Goal: Transaction & Acquisition: Purchase product/service

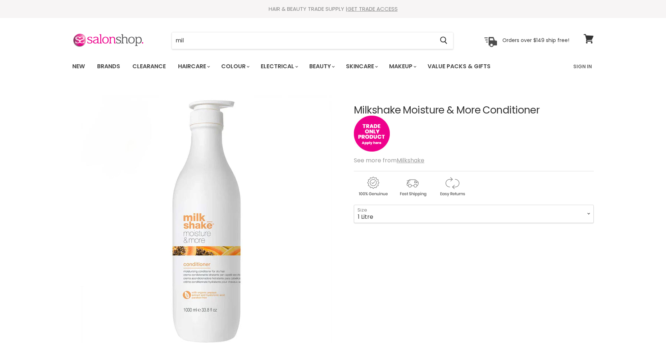
type input "milk"
select select "1 Litre"
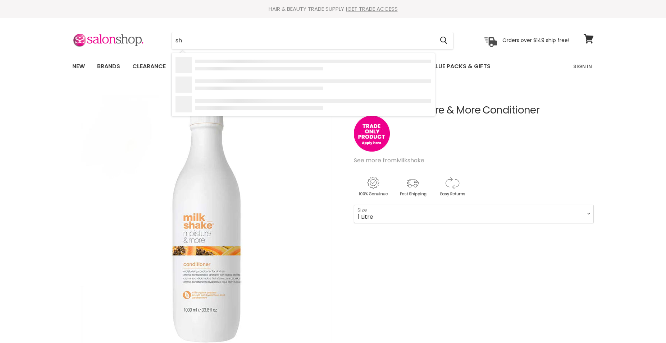
type input "s"
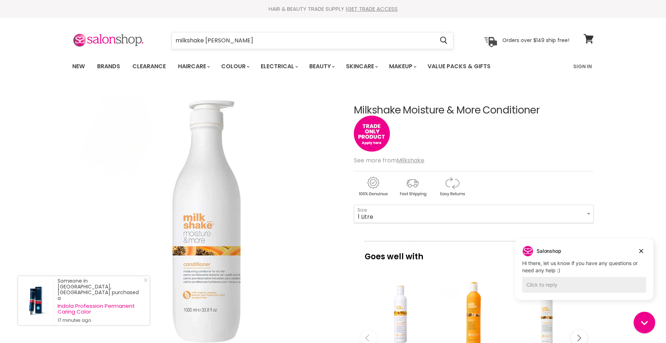
click at [232, 42] on input "milkshake [PERSON_NAME]" at bounding box center [303, 40] width 262 height 17
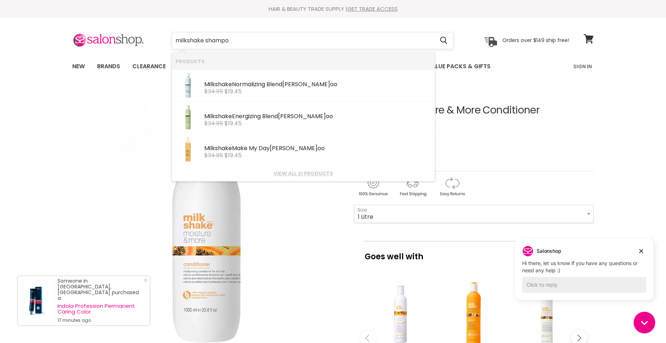
type input "milkshake shampoo"
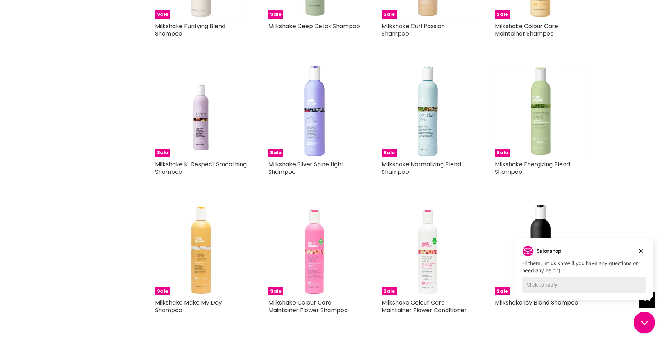
scroll to position [330, 0]
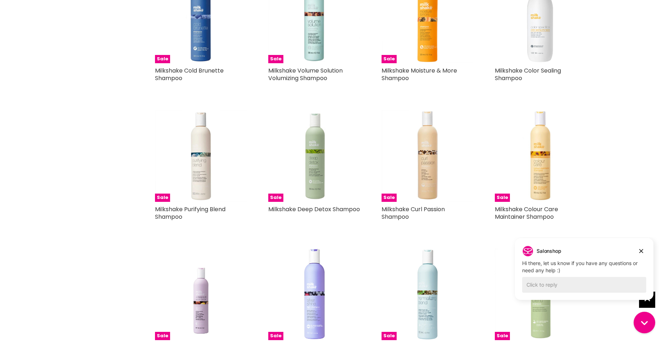
click at [543, 58] on img "Main content" at bounding box center [541, 18] width 92 height 92
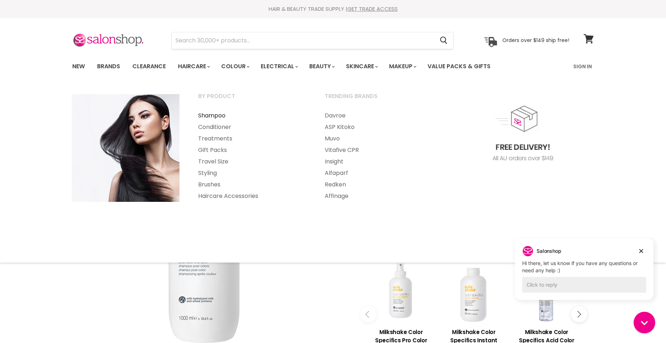
click at [208, 114] on link "Shampoo" at bounding box center [251, 116] width 125 height 12
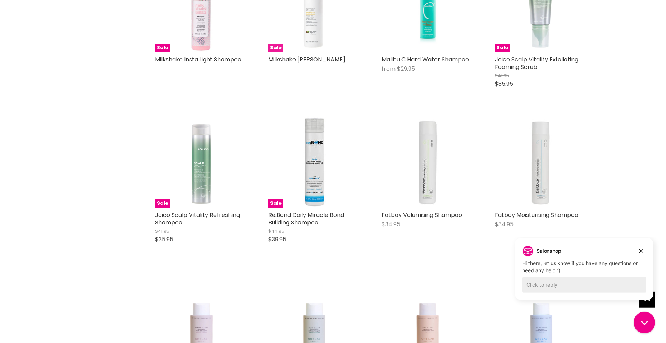
scroll to position [220, 0]
